Goal: Information Seeking & Learning: Learn about a topic

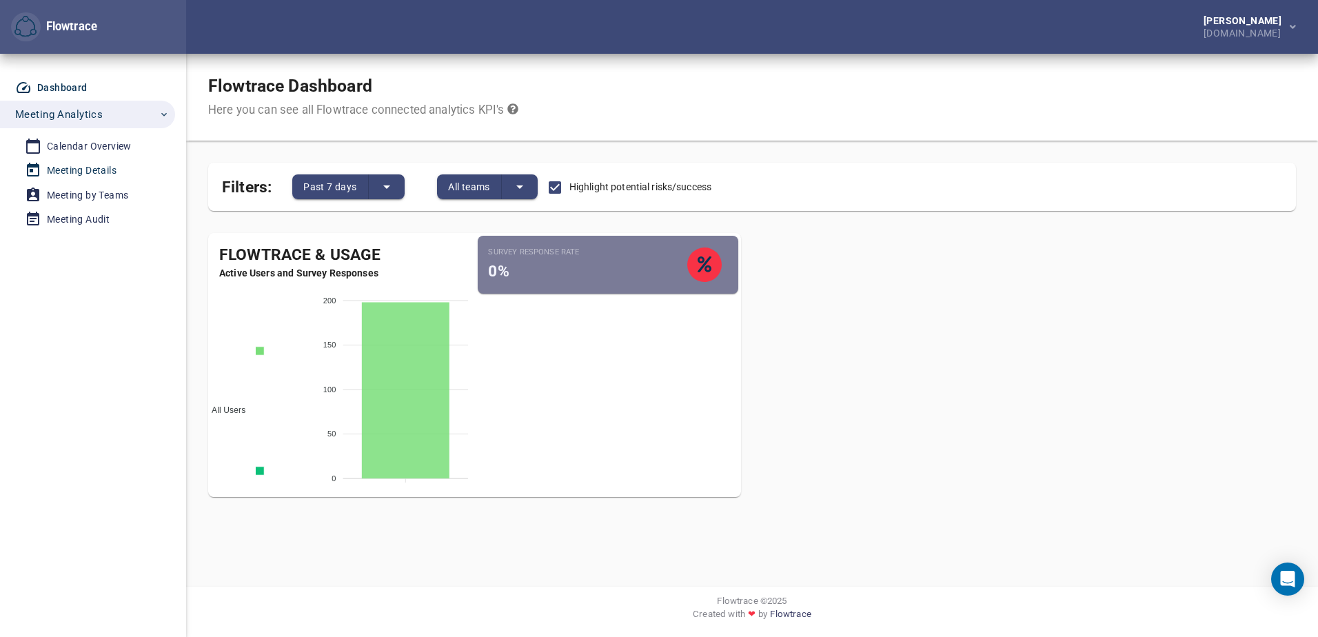
click at [122, 172] on span "Meeting Details" at bounding box center [89, 170] width 128 height 17
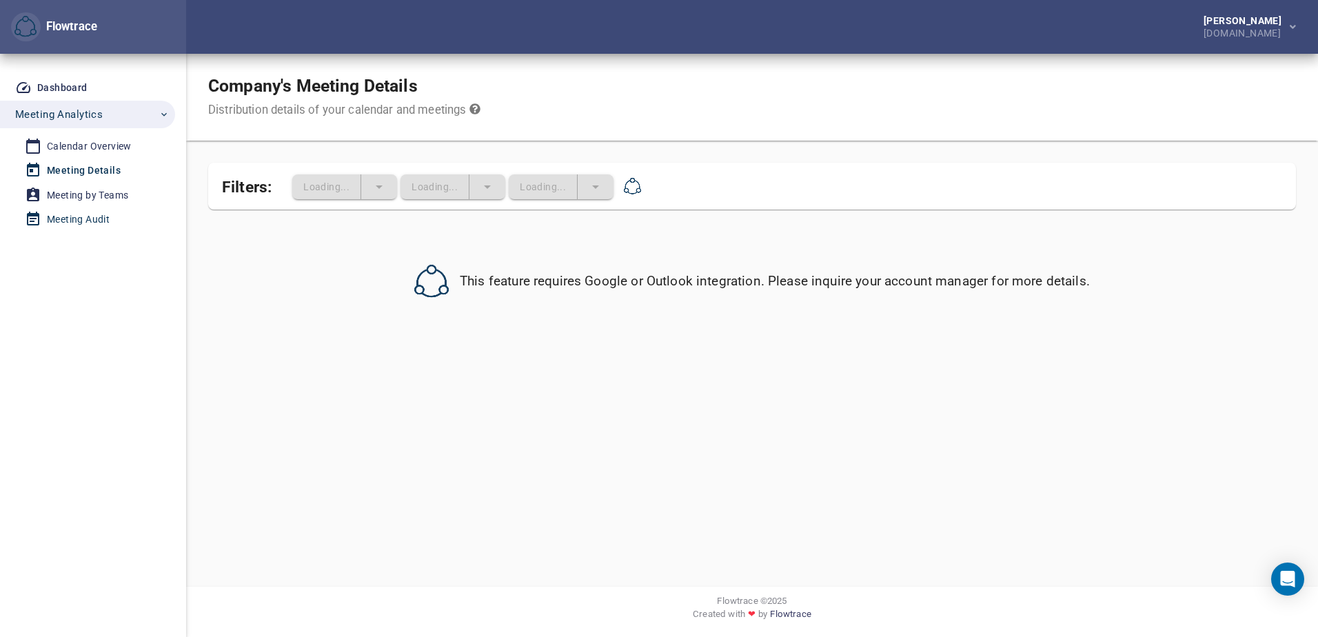
click at [82, 216] on div "Meeting Audit" at bounding box center [78, 219] width 63 height 17
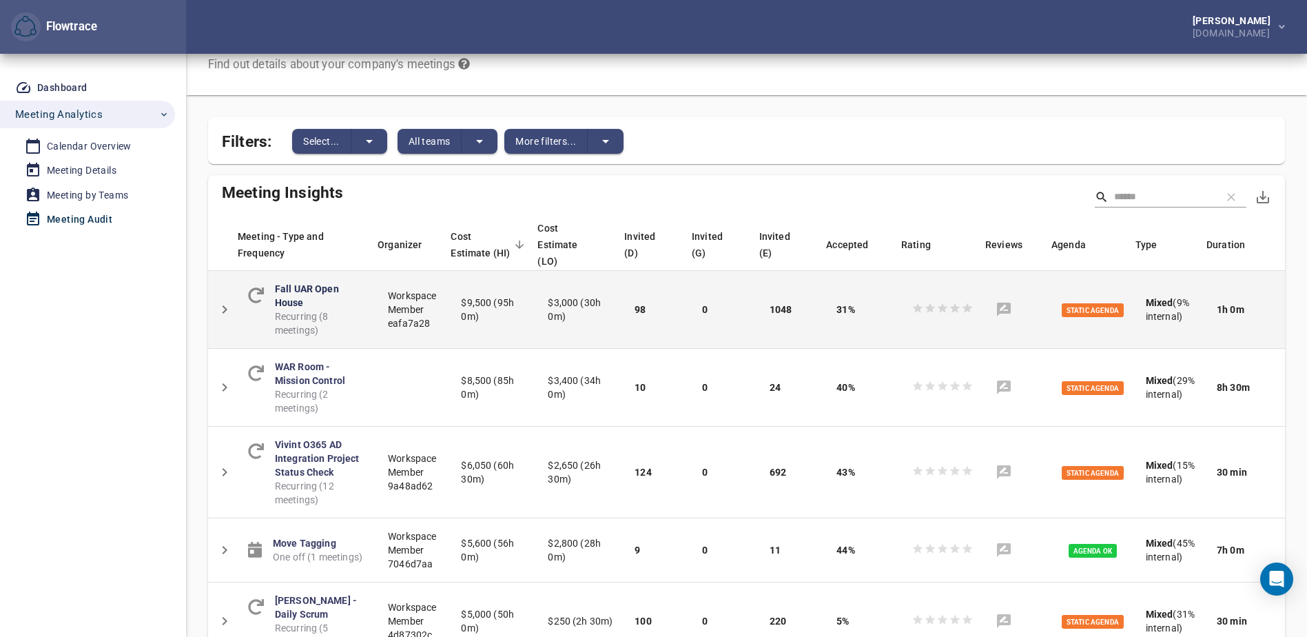
scroll to position [69, 0]
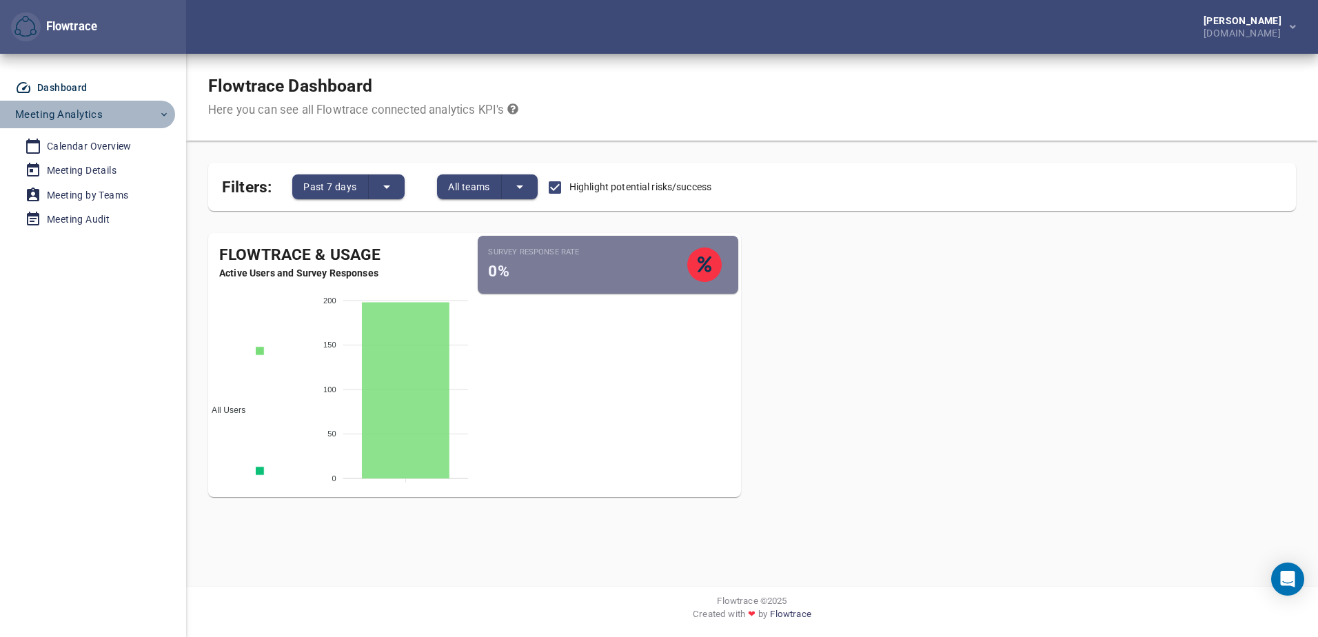
click at [79, 102] on button "Meeting Analytics" at bounding box center [87, 115] width 175 height 28
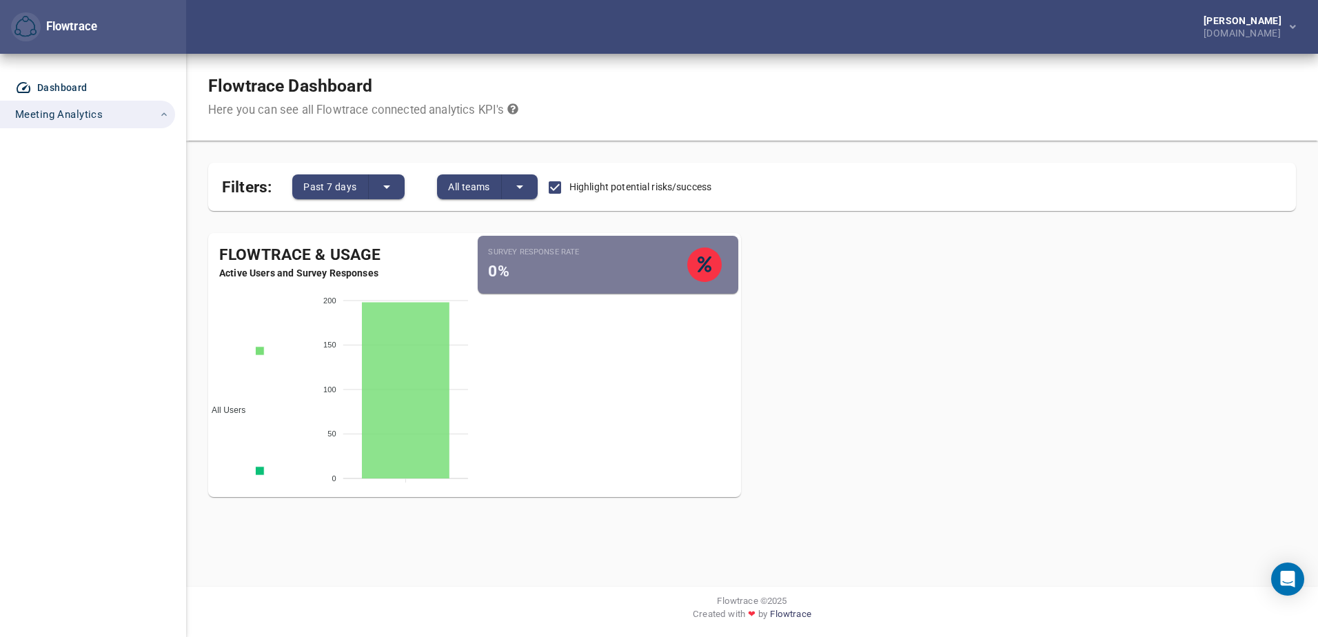
click at [79, 102] on button "Meeting Analytics" at bounding box center [87, 115] width 175 height 28
click at [81, 85] on div "Dashboard" at bounding box center [62, 87] width 50 height 17
click at [30, 85] on icon at bounding box center [23, 87] width 17 height 17
click at [75, 89] on div "Dashboard" at bounding box center [62, 87] width 50 height 17
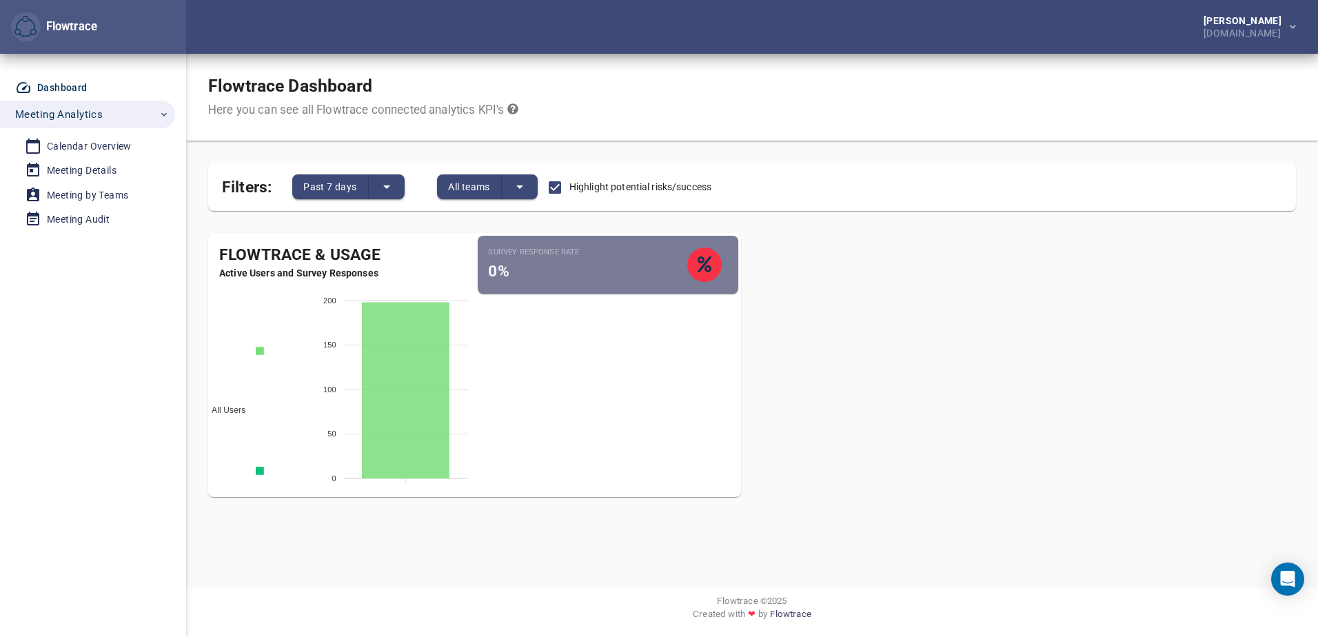
click at [80, 83] on div "Dashboard" at bounding box center [62, 87] width 50 height 17
click at [103, 118] on span "Meeting Analytics" at bounding box center [92, 114] width 154 height 18
click at [92, 150] on div "Calendar Overview" at bounding box center [89, 146] width 85 height 17
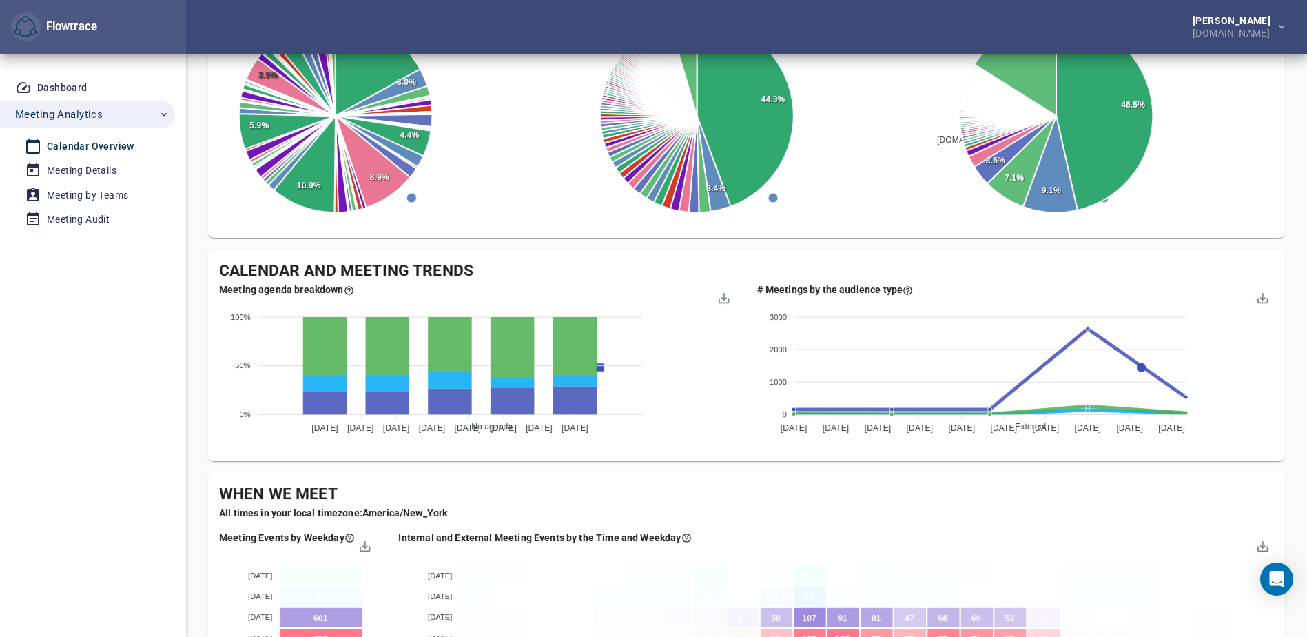
scroll to position [414, 0]
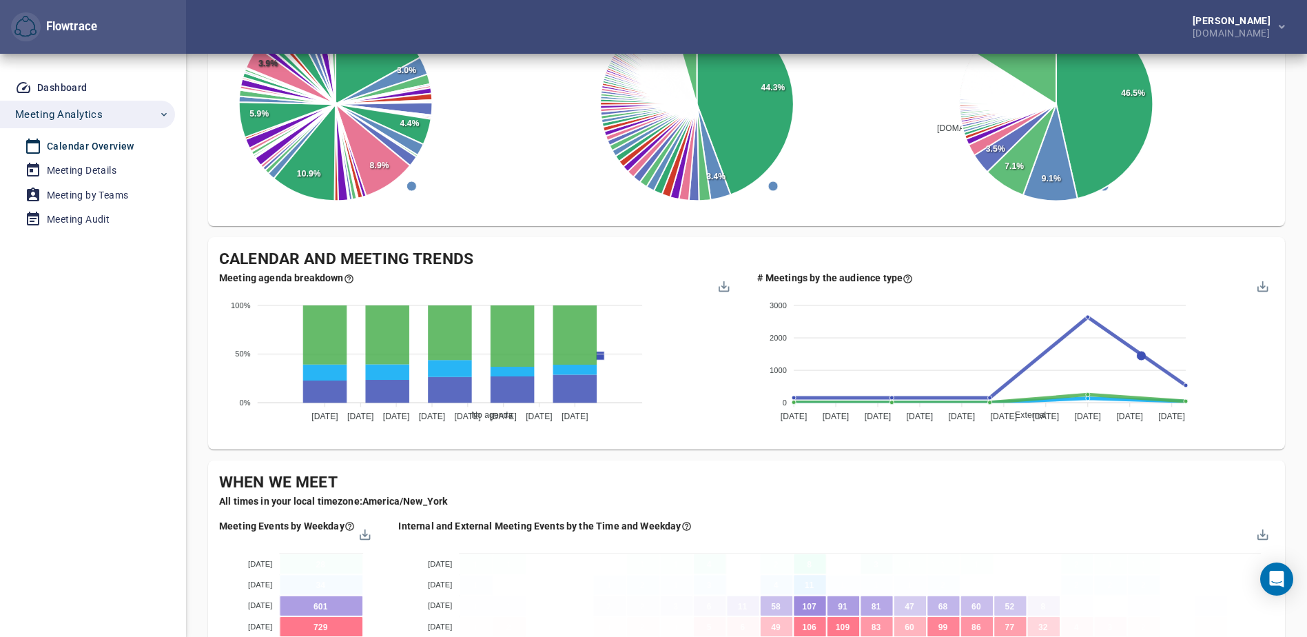
click at [138, 608] on div "Dashboard Meeting Analytics Calendar Overview Meeting Details Meeting by Teams …" at bounding box center [93, 345] width 186 height 583
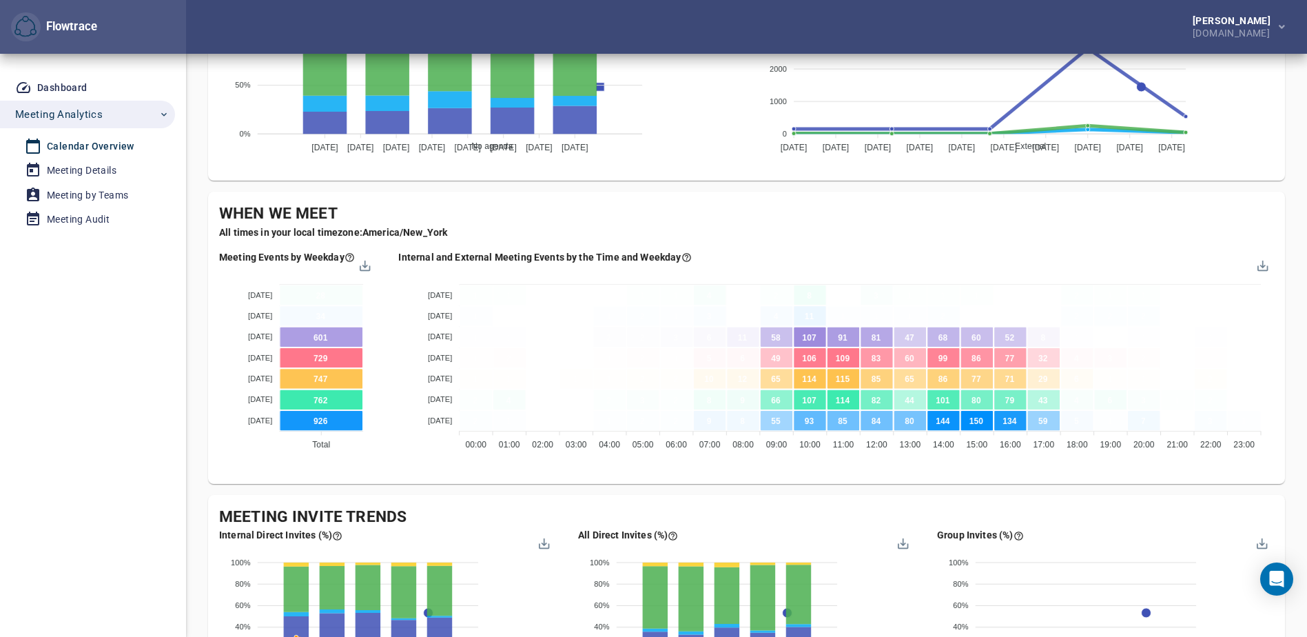
scroll to position [689, 0]
